Goal: Task Accomplishment & Management: Complete application form

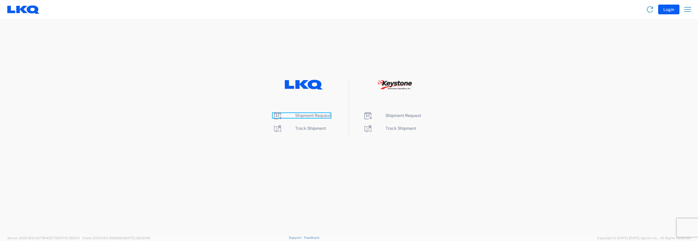
click at [304, 114] on span "Shipment Request" at bounding box center [313, 115] width 36 height 5
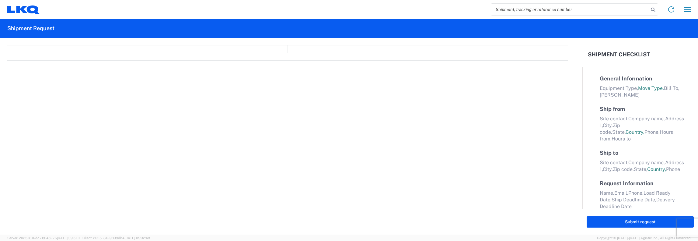
select select "FULL"
select select "LBS"
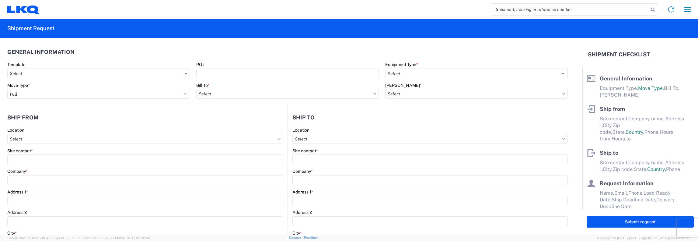
drag, startPoint x: 495, startPoint y: 9, endPoint x: 503, endPoint y: 8, distance: 8.8
click at [495, 9] on input "search" at bounding box center [570, 10] width 158 height 12
type input "55824207"
click at [653, 9] on icon at bounding box center [653, 9] width 9 height 9
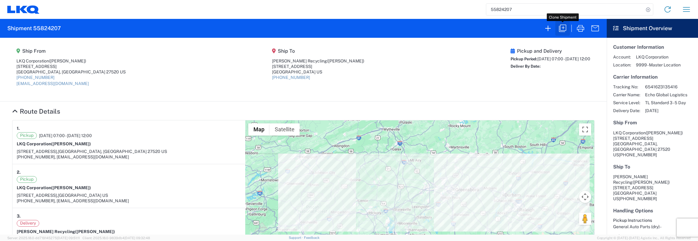
click at [562, 27] on icon "button" at bounding box center [563, 28] width 10 height 10
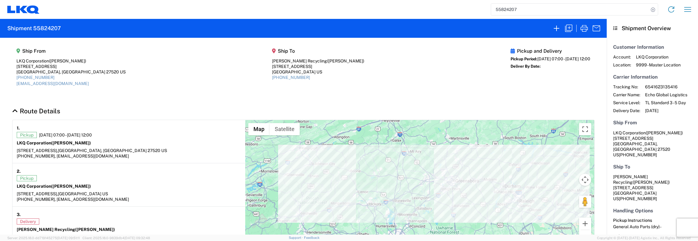
select select "STDV"
select select "FULL"
select select "US"
select select "LBS"
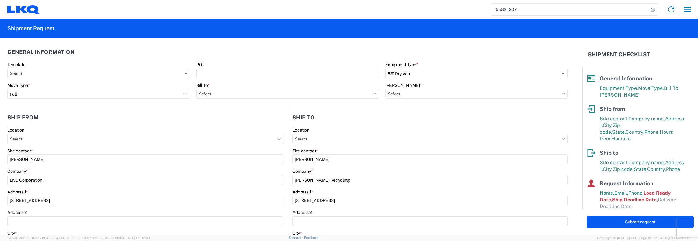
type input "1168 - LKQ Self Service Raleigh"
type input "1481-6300-66000-0000 - 1481 Freight Out"
type input "1481 - Precious Metals - Master Mining"
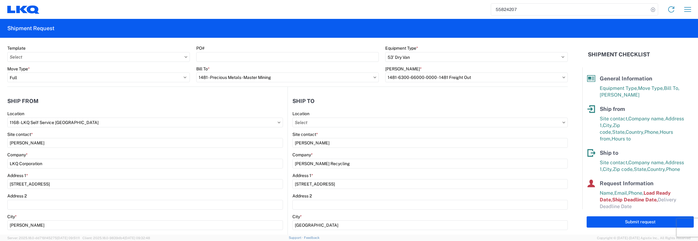
scroll to position [30, 0]
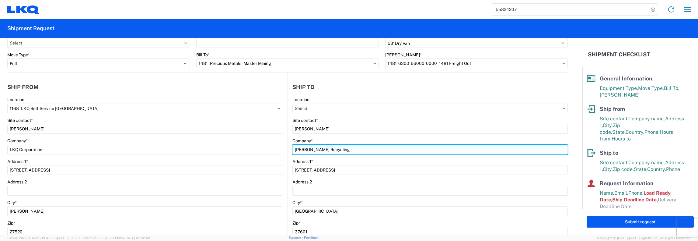
click at [295, 149] on input "Davis Recycling" at bounding box center [430, 150] width 275 height 10
click at [326, 150] on input "Davis Recycling" at bounding box center [430, 150] width 275 height 10
type input "D"
type input "Global Refining Group"
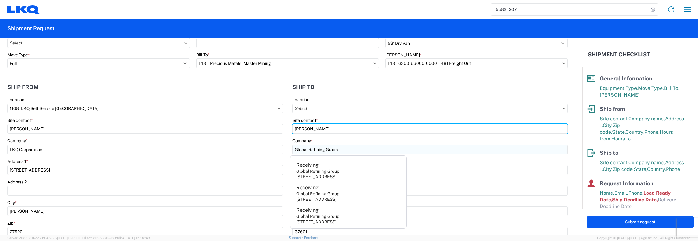
type input "Receiving"
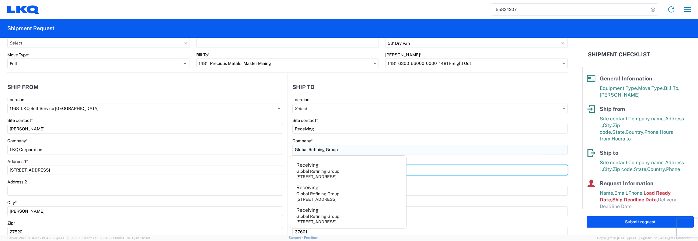
type input "618 Main St"
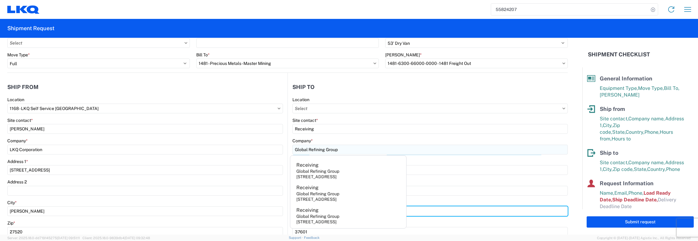
type input "Kenbridge"
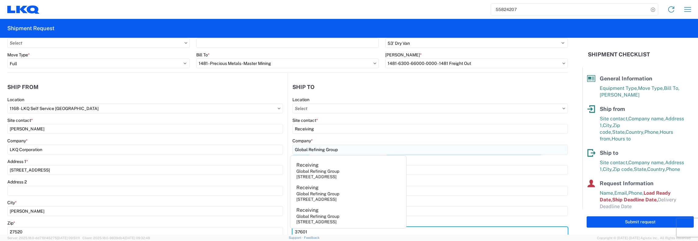
type input "23944"
select select "VA"
type input "laura@globalrefininggroup.com"
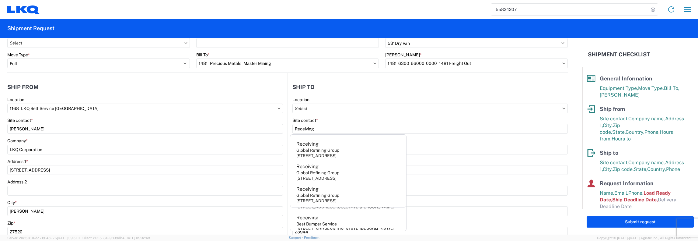
click at [455, 123] on div "Site contact * Receiving" at bounding box center [430, 126] width 275 height 16
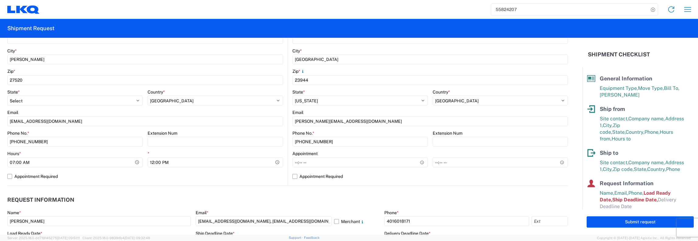
scroll to position [183, 0]
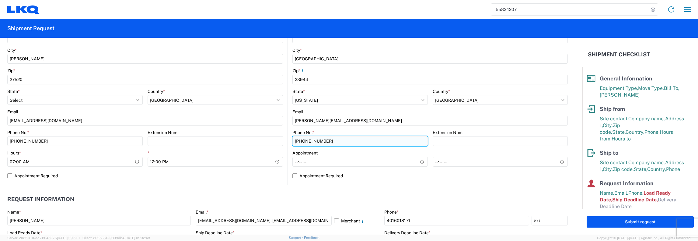
click at [322, 140] on input "877-257-1404" at bounding box center [360, 141] width 135 height 10
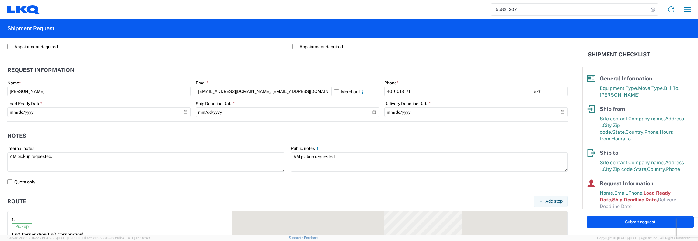
scroll to position [335, 0]
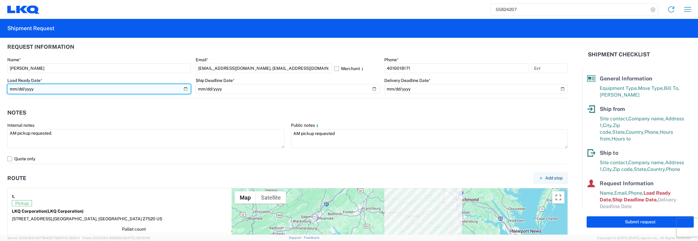
click at [184, 89] on input "2025-06-26" at bounding box center [99, 89] width 184 height 10
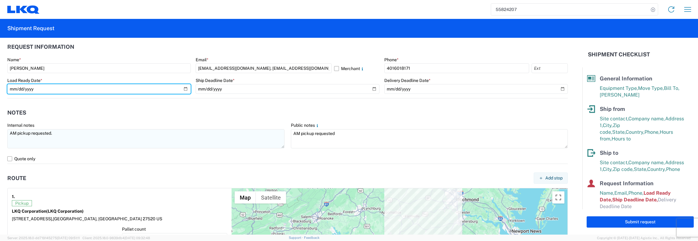
type input "2025-09-29"
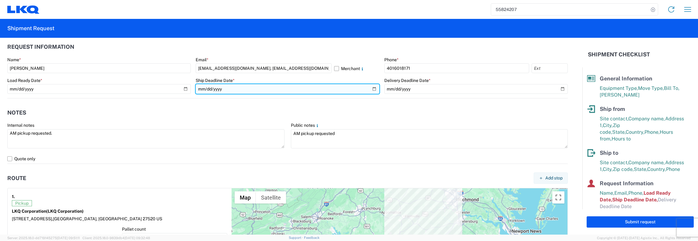
click at [372, 88] on input "2025-06-26" at bounding box center [288, 89] width 184 height 10
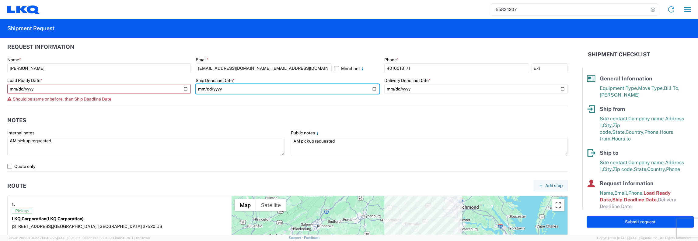
type input "2025-09-29"
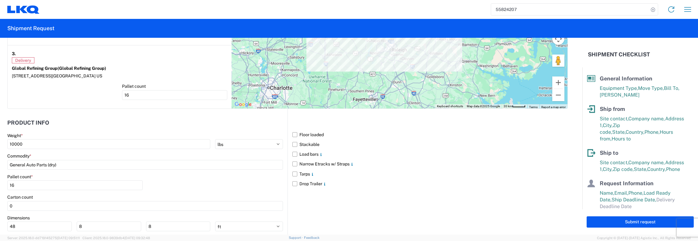
scroll to position [609, 0]
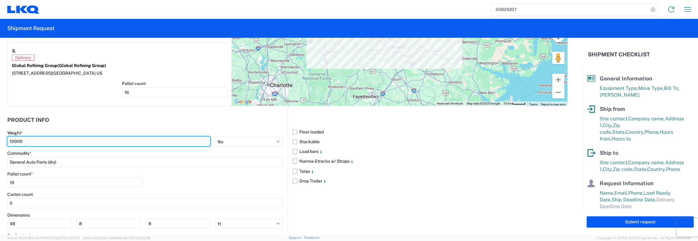
click at [22, 140] on input "10000" at bounding box center [108, 141] width 203 height 10
type input "1"
type input "20000"
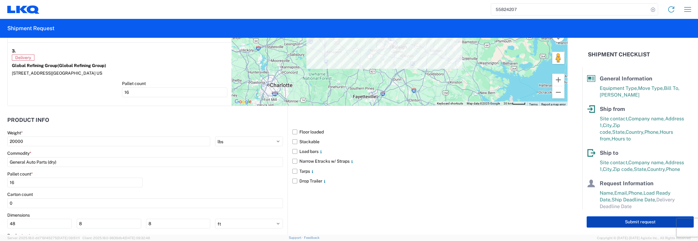
click at [631, 222] on button "Submit request" at bounding box center [640, 221] width 107 height 11
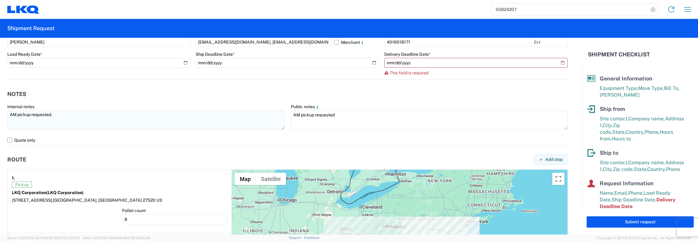
scroll to position [312, 0]
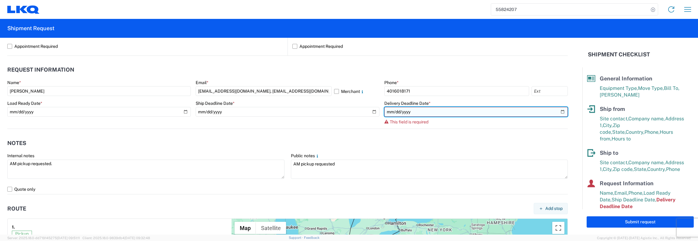
click at [558, 111] on input "date" at bounding box center [476, 112] width 184 height 10
type input "2025-09-30"
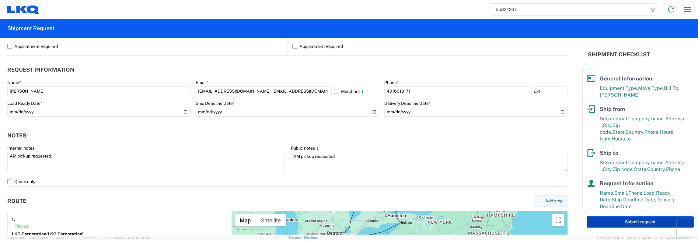
click at [629, 223] on button "Submit request" at bounding box center [640, 221] width 107 height 11
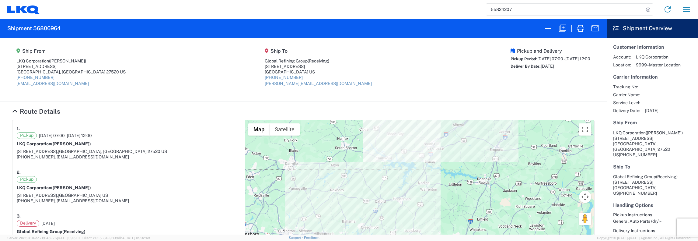
drag, startPoint x: 533, startPoint y: 204, endPoint x: 535, endPoint y: 160, distance: 43.5
click at [535, 160] on div at bounding box center [419, 193] width 349 height 146
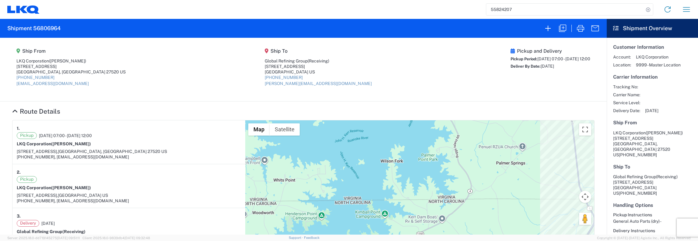
drag, startPoint x: 524, startPoint y: 162, endPoint x: 426, endPoint y: 142, distance: 100.2
click at [426, 142] on div at bounding box center [419, 193] width 349 height 146
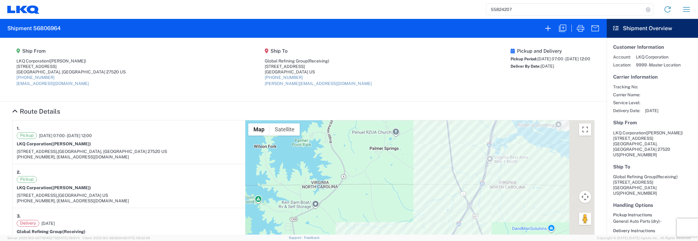
drag, startPoint x: 496, startPoint y: 177, endPoint x: 350, endPoint y: 163, distance: 145.9
click at [350, 163] on div at bounding box center [419, 193] width 349 height 146
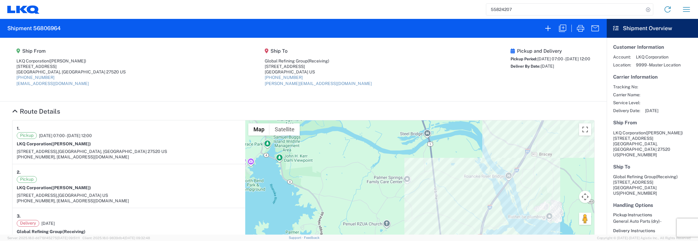
drag, startPoint x: 510, startPoint y: 163, endPoint x: 518, endPoint y: 255, distance: 92.3
click at [518, 240] on html "55824207 Home Shipment request Shipment tracking Shipment 56806964 Ship From LK…" at bounding box center [349, 120] width 698 height 241
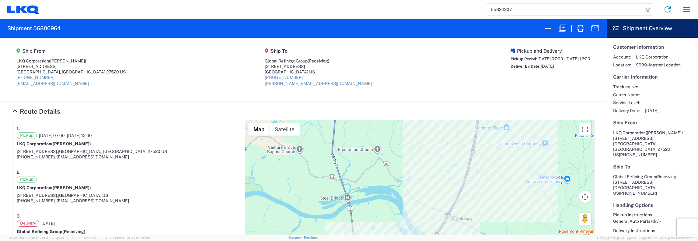
drag, startPoint x: 469, startPoint y: 183, endPoint x: 388, endPoint y: 248, distance: 103.5
click at [388, 240] on html "55824207 Home Shipment request Shipment tracking Shipment 56806964 Ship From LK…" at bounding box center [349, 120] width 698 height 241
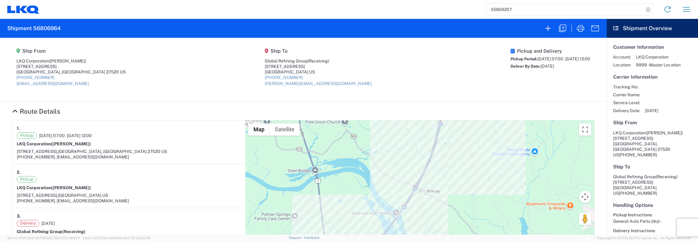
drag, startPoint x: 512, startPoint y: 189, endPoint x: 479, endPoint y: 160, distance: 44.4
click at [479, 161] on div at bounding box center [419, 193] width 349 height 146
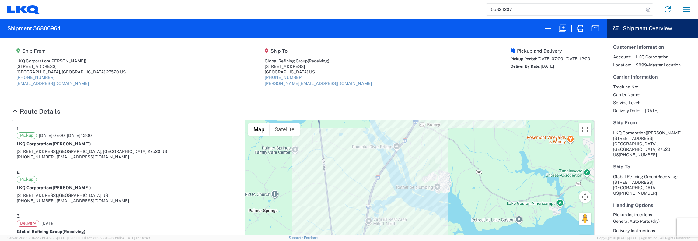
drag, startPoint x: 468, startPoint y: 195, endPoint x: 468, endPoint y: 128, distance: 67.9
click at [468, 129] on div at bounding box center [419, 193] width 349 height 146
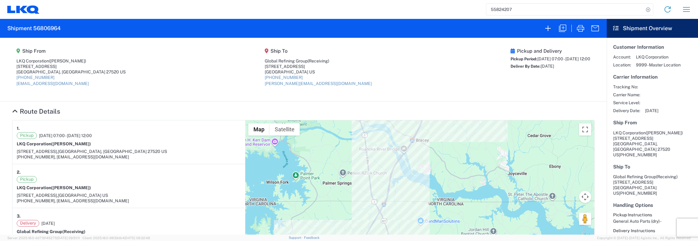
drag, startPoint x: 533, startPoint y: 212, endPoint x: 481, endPoint y: 187, distance: 57.9
click at [481, 187] on div at bounding box center [419, 193] width 349 height 146
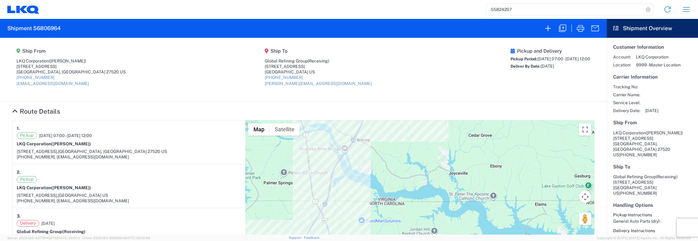
drag, startPoint x: 463, startPoint y: 193, endPoint x: 391, endPoint y: 197, distance: 71.9
click at [391, 197] on div at bounding box center [419, 193] width 349 height 146
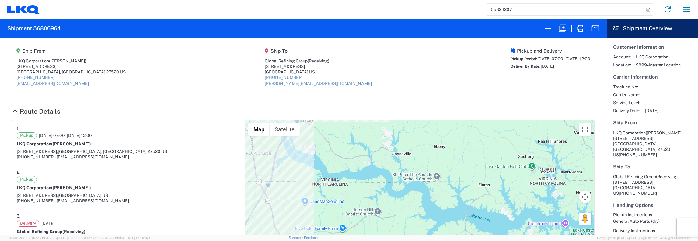
drag, startPoint x: 477, startPoint y: 184, endPoint x: 440, endPoint y: 158, distance: 45.8
click at [440, 158] on div at bounding box center [419, 193] width 349 height 146
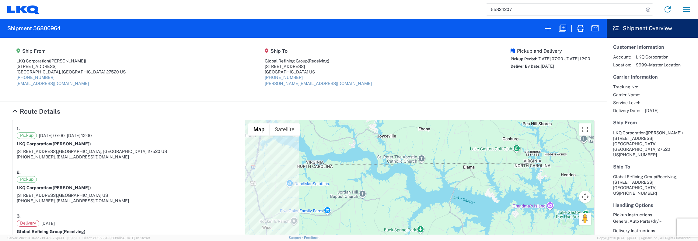
drag, startPoint x: 502, startPoint y: 217, endPoint x: 486, endPoint y: 199, distance: 24.1
click at [486, 199] on div at bounding box center [419, 193] width 349 height 146
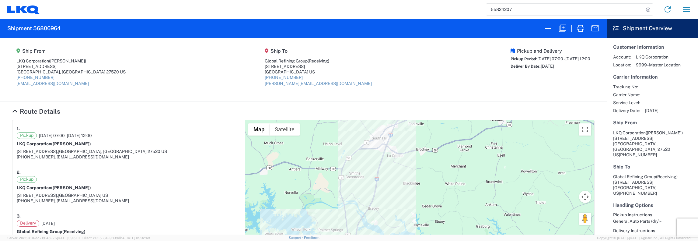
drag, startPoint x: 497, startPoint y: 202, endPoint x: 491, endPoint y: 255, distance: 52.9
click at [491, 240] on html "55824207 Home Shipment request Shipment tracking Shipment 56806964 Ship From LK…" at bounding box center [349, 120] width 698 height 241
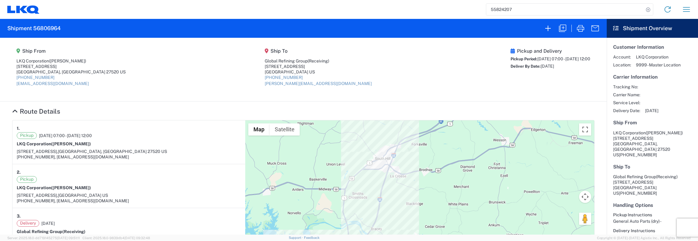
drag, startPoint x: 489, startPoint y: 195, endPoint x: 492, endPoint y: 216, distance: 21.8
click at [492, 216] on div at bounding box center [419, 193] width 349 height 146
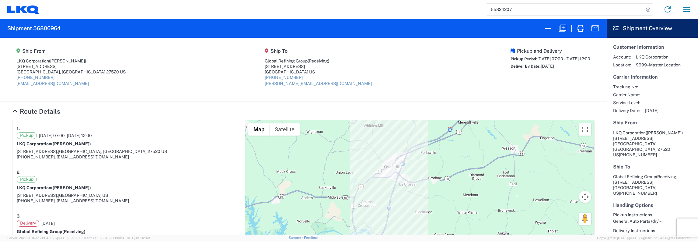
drag, startPoint x: 414, startPoint y: 173, endPoint x: 427, endPoint y: 170, distance: 13.6
click at [427, 172] on div at bounding box center [419, 193] width 349 height 146
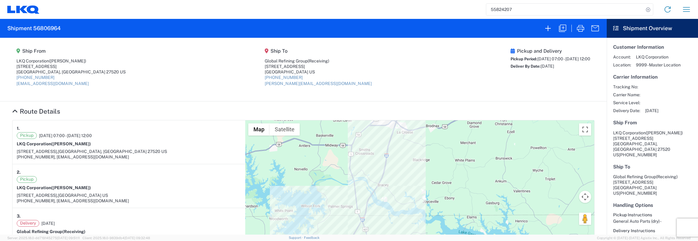
drag, startPoint x: 434, startPoint y: 205, endPoint x: 428, endPoint y: 169, distance: 36.5
click at [428, 169] on div at bounding box center [419, 193] width 349 height 146
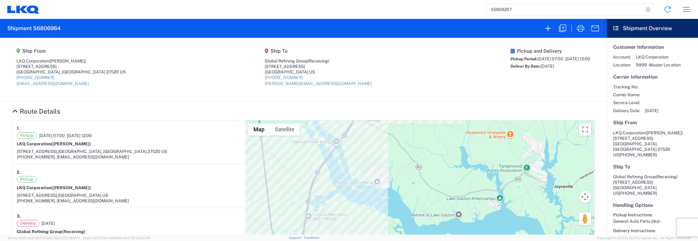
drag, startPoint x: 430, startPoint y: 215, endPoint x: 425, endPoint y: 192, distance: 23.1
click at [425, 192] on div at bounding box center [419, 193] width 349 height 146
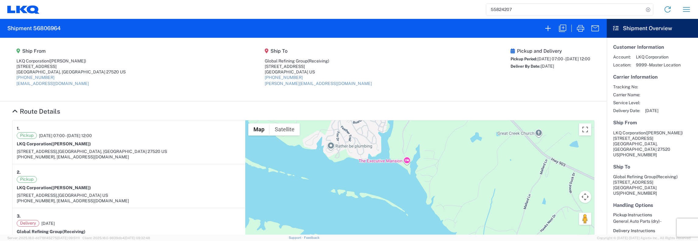
drag, startPoint x: 441, startPoint y: 210, endPoint x: 563, endPoint y: 223, distance: 122.5
click at [562, 223] on div at bounding box center [419, 193] width 349 height 146
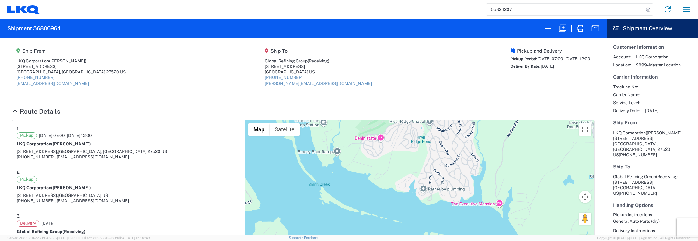
drag, startPoint x: 439, startPoint y: 185, endPoint x: 525, endPoint y: 224, distance: 94.3
click at [525, 224] on div at bounding box center [419, 193] width 349 height 146
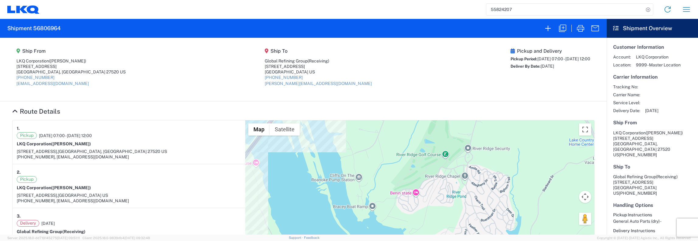
drag, startPoint x: 395, startPoint y: 171, endPoint x: 425, endPoint y: 225, distance: 61.3
click at [431, 228] on div at bounding box center [419, 193] width 349 height 146
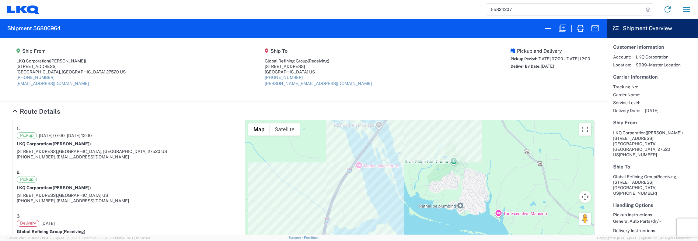
drag, startPoint x: 461, startPoint y: 227, endPoint x: 448, endPoint y: 196, distance: 33.7
click at [448, 196] on div at bounding box center [419, 193] width 349 height 146
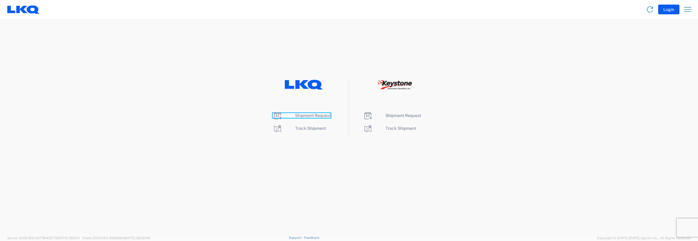
click at [310, 113] on span "Shipment Request" at bounding box center [313, 115] width 36 height 5
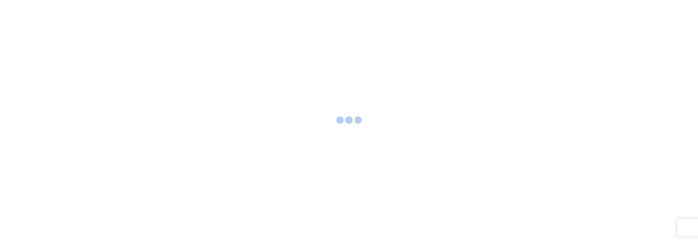
select select "FULL"
select select "LBS"
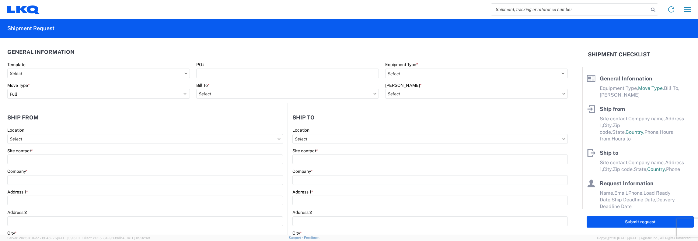
click at [496, 9] on input "search" at bounding box center [570, 10] width 158 height 12
type input "55837107"
click at [653, 10] on icon at bounding box center [653, 9] width 9 height 9
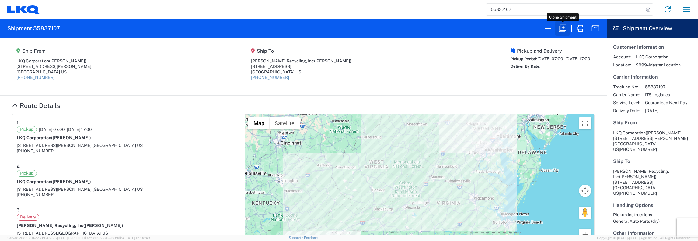
click at [562, 28] on icon "button" at bounding box center [563, 28] width 10 height 10
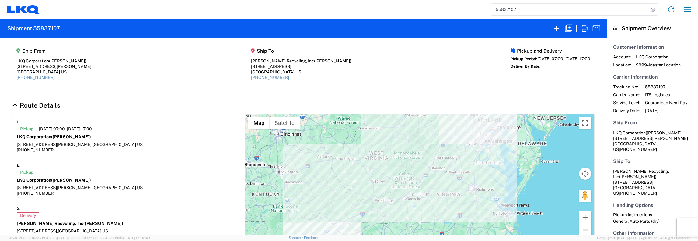
select select "STDV"
select select "FULL"
select select "US"
select select "LBS"
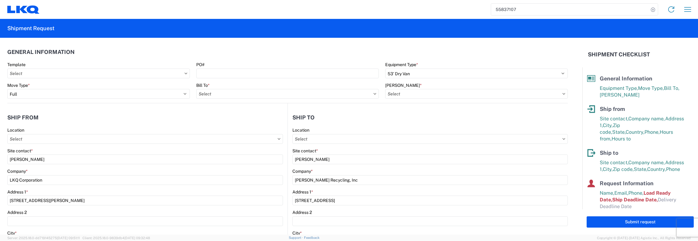
type input "1481-6300-66000-0000 - 1481 Freight Out"
type input "1205 - Pick Your Part 1205 - Erdman"
type input "1481 - Precious Metals - Master Mining"
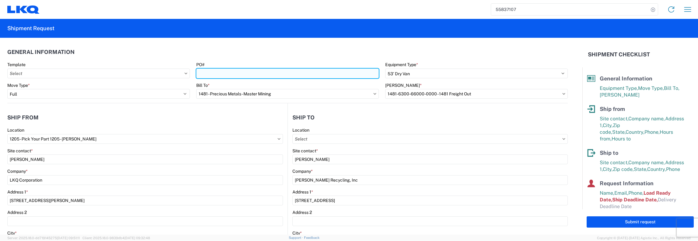
drag, startPoint x: 201, startPoint y: 73, endPoint x: 220, endPoint y: 68, distance: 19.6
click at [201, 73] on input "PO#" at bounding box center [287, 73] width 183 height 10
type input "1207-004"
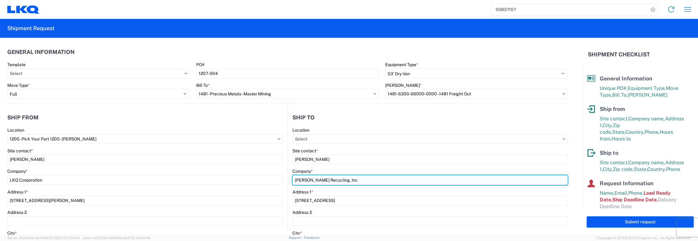
click at [334, 179] on input "Davis Recycling, Inc" at bounding box center [430, 180] width 275 height 10
type input "D"
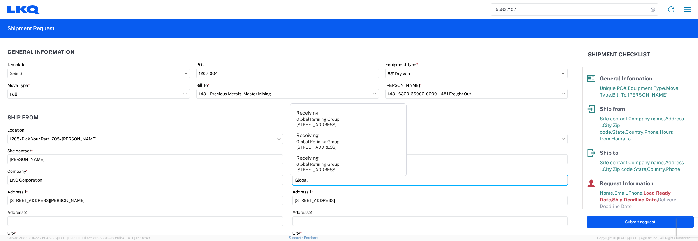
type input "Global Refining Group"
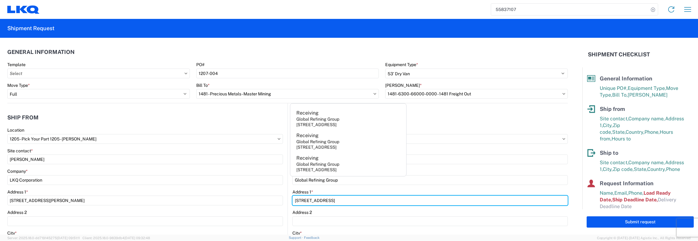
type input "618 Main St"
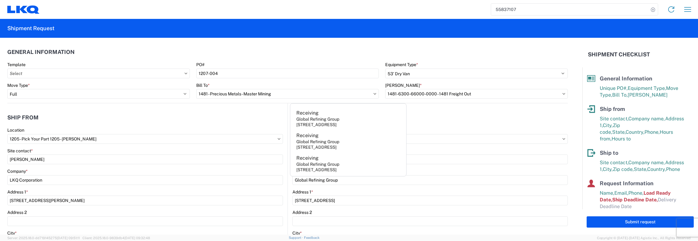
type input "Kenbridge"
type input "23944"
select select "VA"
type input "laura@globalrefininggroup.com"
type input "Receiving"
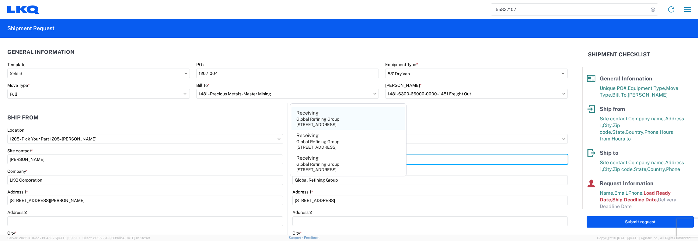
type input "Receiving"
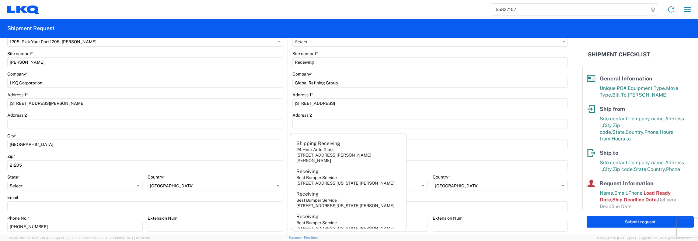
scroll to position [122, 0]
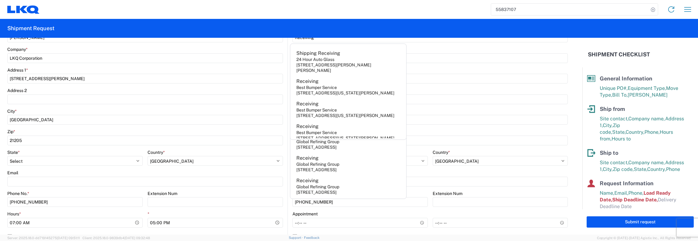
click at [466, 107] on agx-form-control-wrapper-v2 "Address 2" at bounding box center [430, 98] width 275 height 21
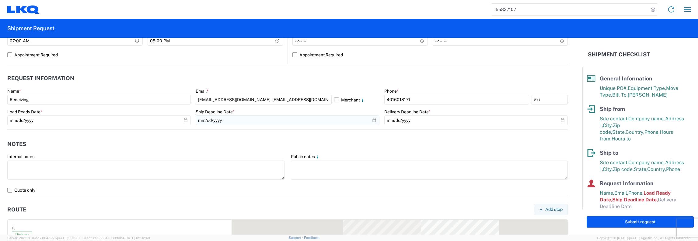
scroll to position [304, 0]
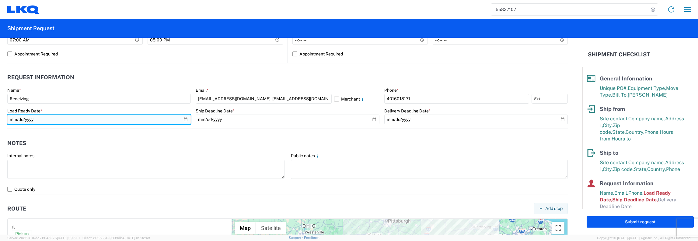
click at [184, 118] on input "2025-06-26" at bounding box center [99, 119] width 184 height 10
type input "2025-09-29"
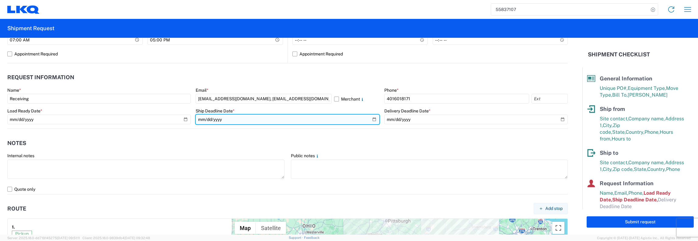
click at [371, 120] on input "2025-06-26" at bounding box center [288, 119] width 184 height 10
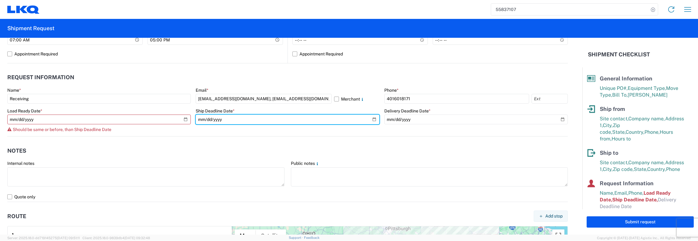
type input "2025-09-29"
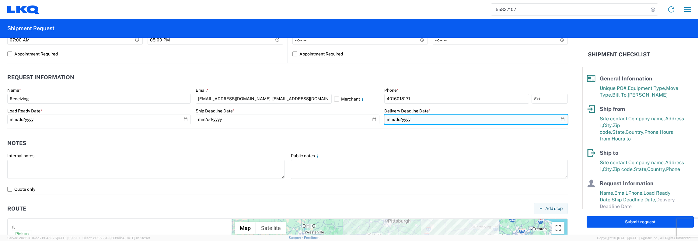
click at [559, 120] on input "date" at bounding box center [476, 119] width 184 height 10
type input "2025-09-30"
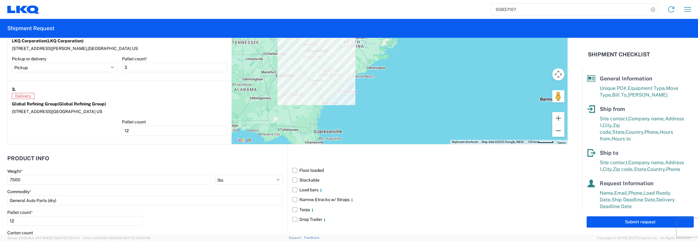
scroll to position [609, 0]
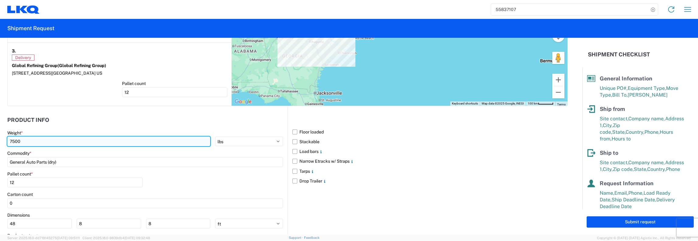
click at [25, 140] on input "7500" at bounding box center [108, 141] width 203 height 10
type input "7"
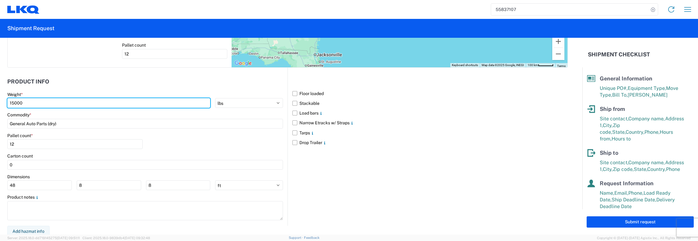
scroll to position [617, 0]
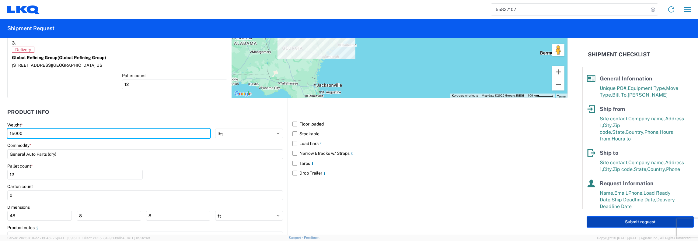
type input "15000"
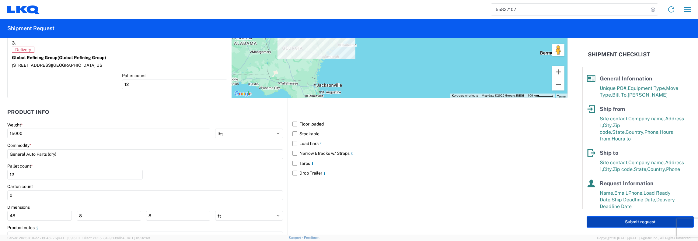
click at [638, 222] on button "Submit request" at bounding box center [640, 221] width 107 height 11
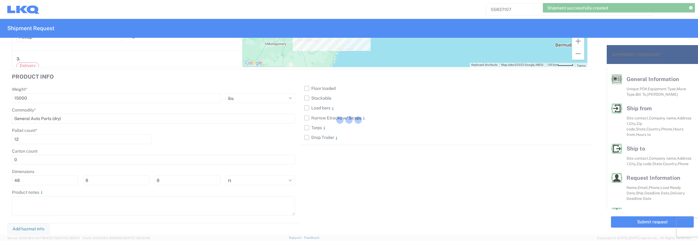
scroll to position [572, 0]
